Goal: Task Accomplishment & Management: Complete application form

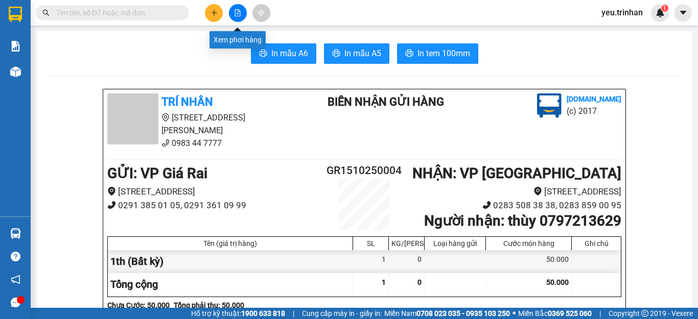
click at [237, 12] on icon "file-add" at bounding box center [237, 12] width 7 height 7
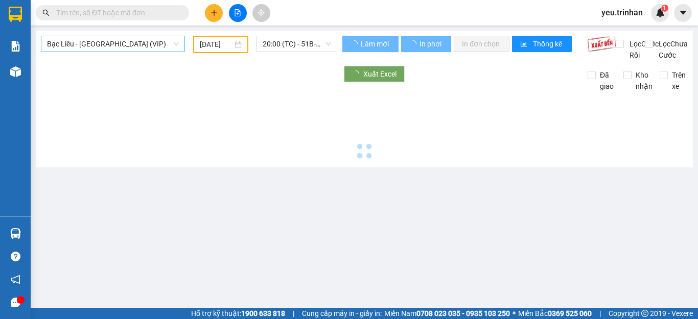
type input "[DATE]"
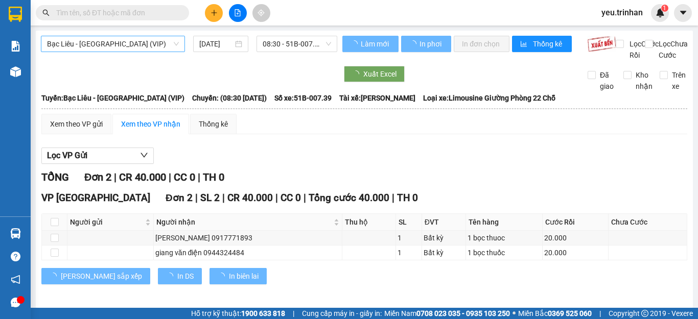
click at [78, 42] on span "Bạc Liêu - [GEOGRAPHIC_DATA] (VIP)" at bounding box center [113, 43] width 132 height 15
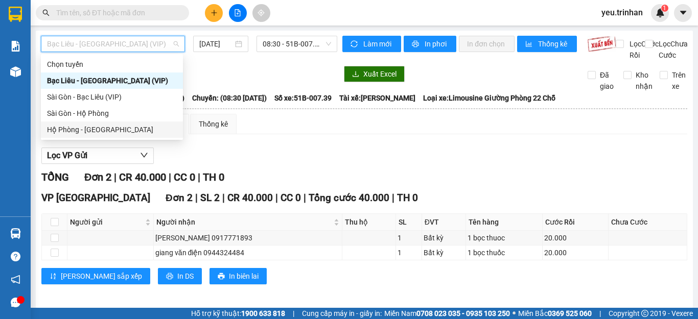
click at [61, 132] on div "Hộ Phòng - [GEOGRAPHIC_DATA]" at bounding box center [112, 129] width 130 height 11
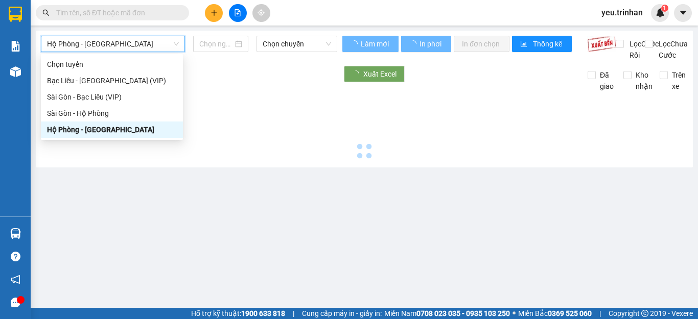
type input "[DATE]"
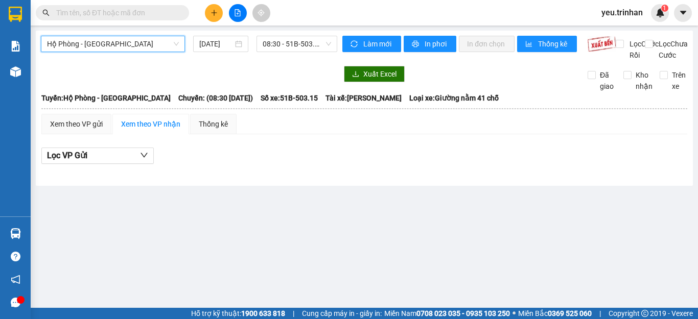
click at [103, 42] on span "Hộ Phòng - [GEOGRAPHIC_DATA]" at bounding box center [113, 43] width 132 height 15
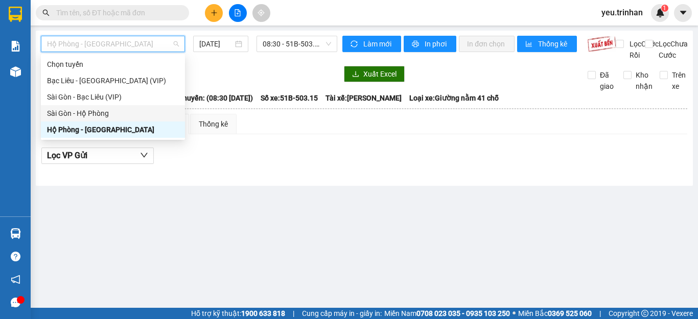
click at [59, 112] on div "Sài Gòn - Hộ Phòng" at bounding box center [113, 113] width 132 height 11
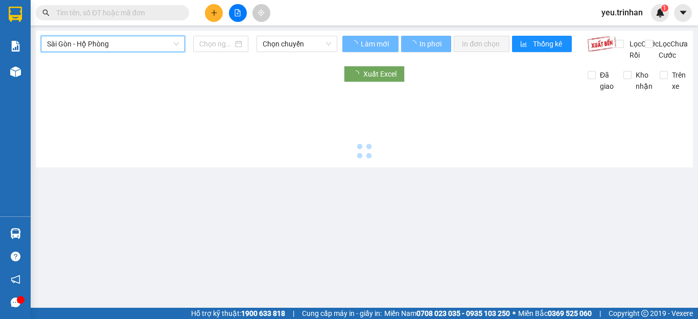
type input "[DATE]"
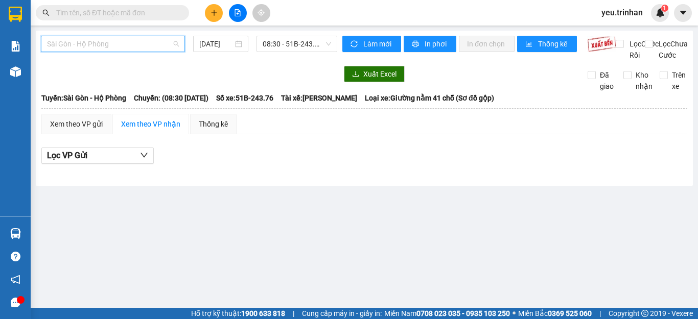
click at [91, 45] on span "Sài Gòn - Hộ Phòng" at bounding box center [113, 43] width 132 height 15
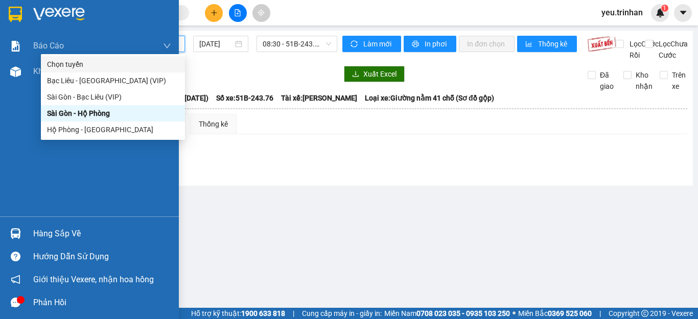
click at [18, 15] on img at bounding box center [15, 14] width 13 height 15
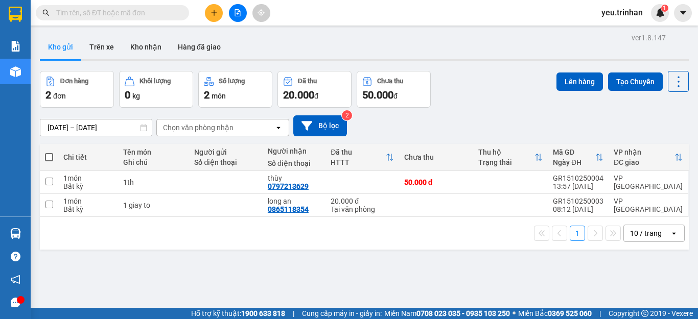
drag, startPoint x: 209, startPoint y: 22, endPoint x: 214, endPoint y: 14, distance: 9.2
click at [214, 14] on div "Kết quả tìm kiếm ( 0 ) Bộ lọc No Data yeu.trinhan 1" at bounding box center [349, 13] width 698 height 26
click at [214, 14] on icon "plus" at bounding box center [213, 12] width 7 height 7
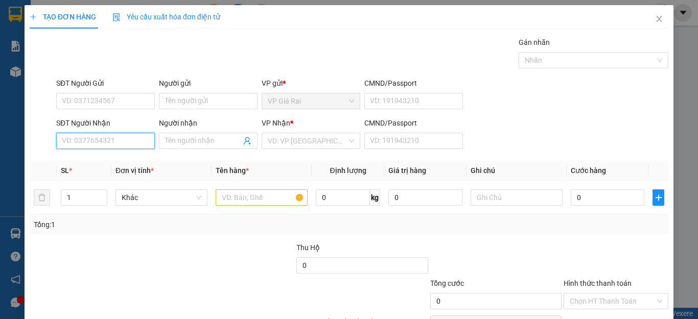
click at [120, 139] on input "SĐT Người Nhận" at bounding box center [105, 141] width 99 height 16
type input "0985767299"
drag, startPoint x: 106, startPoint y: 160, endPoint x: 92, endPoint y: 165, distance: 14.1
click at [102, 160] on div "0985767299 - hiếu" at bounding box center [104, 161] width 85 height 11
type input "hiếu"
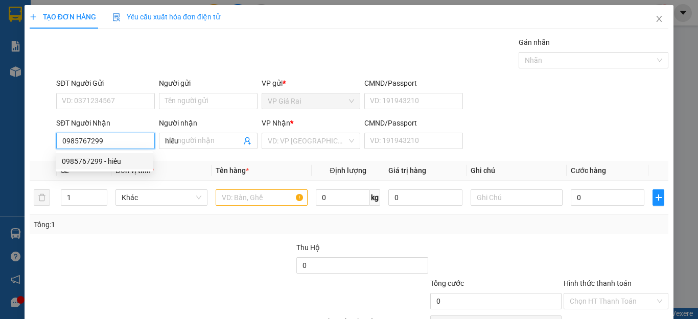
type input "50.000"
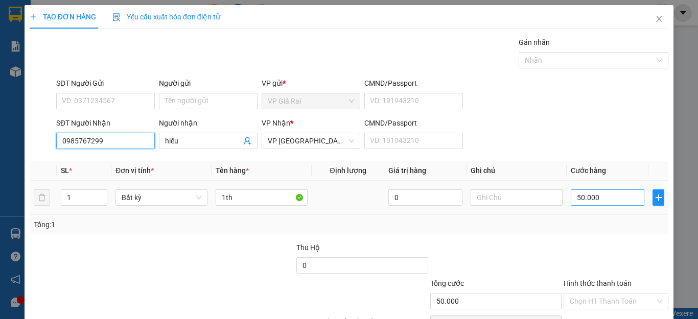
type input "0985767299"
click at [576, 196] on input "50.000" at bounding box center [607, 197] width 74 height 16
type input "4"
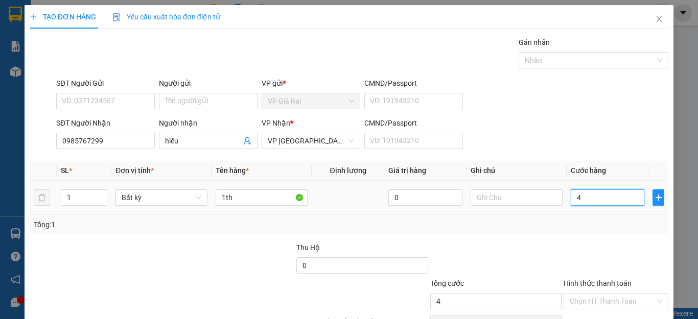
type input "40"
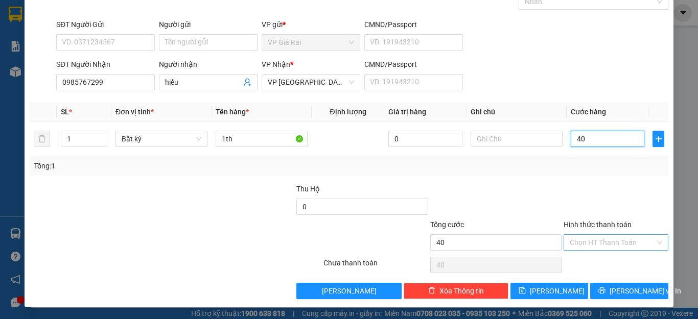
type input "40"
type input "40.000"
drag, startPoint x: 577, startPoint y: 246, endPoint x: 589, endPoint y: 252, distance: 13.2
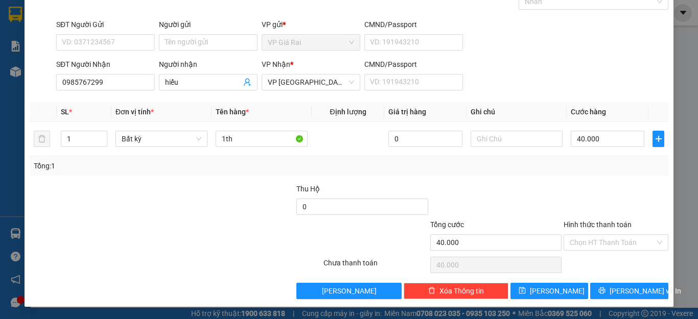
click at [581, 248] on input "Hình thức thanh toán" at bounding box center [611, 242] width 85 height 15
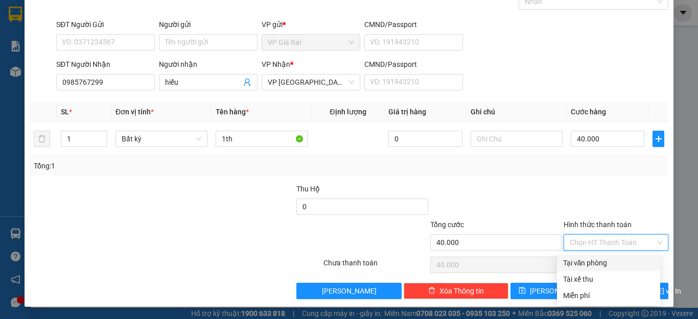
drag, startPoint x: 593, startPoint y: 261, endPoint x: 607, endPoint y: 281, distance: 24.6
click at [595, 270] on div "Tại văn phòng" at bounding box center [608, 263] width 103 height 16
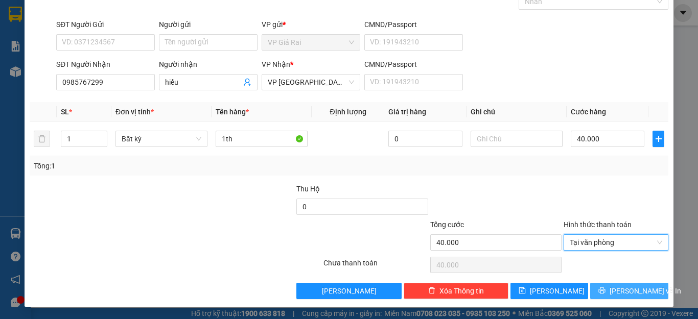
type input "0"
click at [618, 292] on span "[PERSON_NAME] và In" at bounding box center [644, 290] width 71 height 11
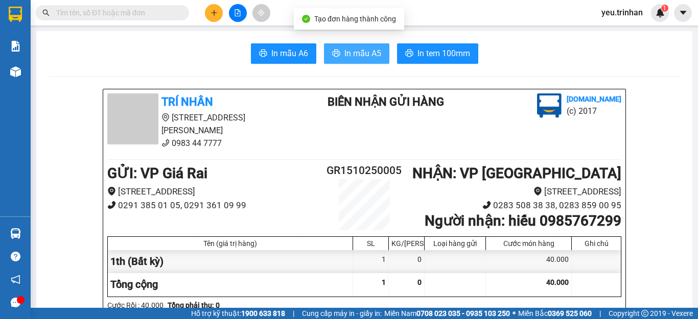
click at [350, 58] on span "In mẫu A5" at bounding box center [362, 53] width 37 height 13
